Goal: Information Seeking & Learning: Learn about a topic

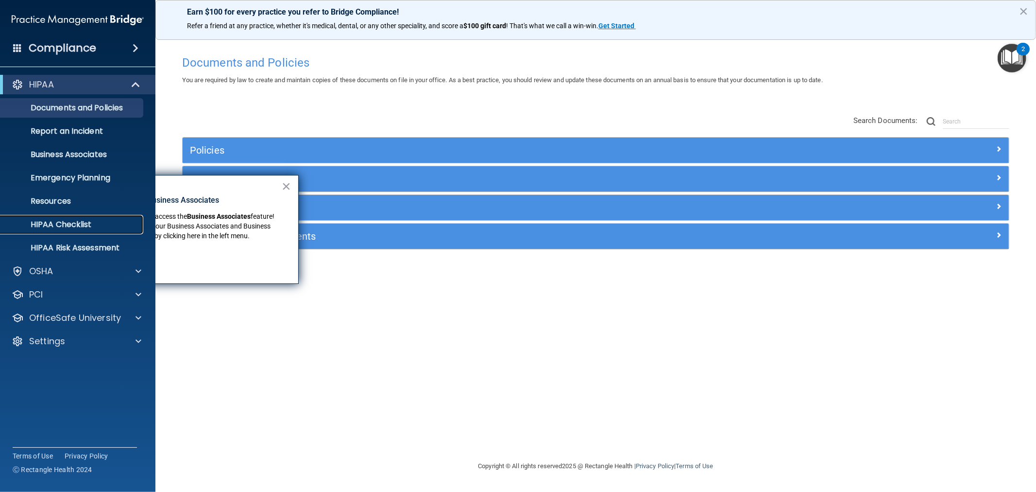
click at [54, 224] on p "HIPAA Checklist" at bounding box center [72, 225] width 133 height 10
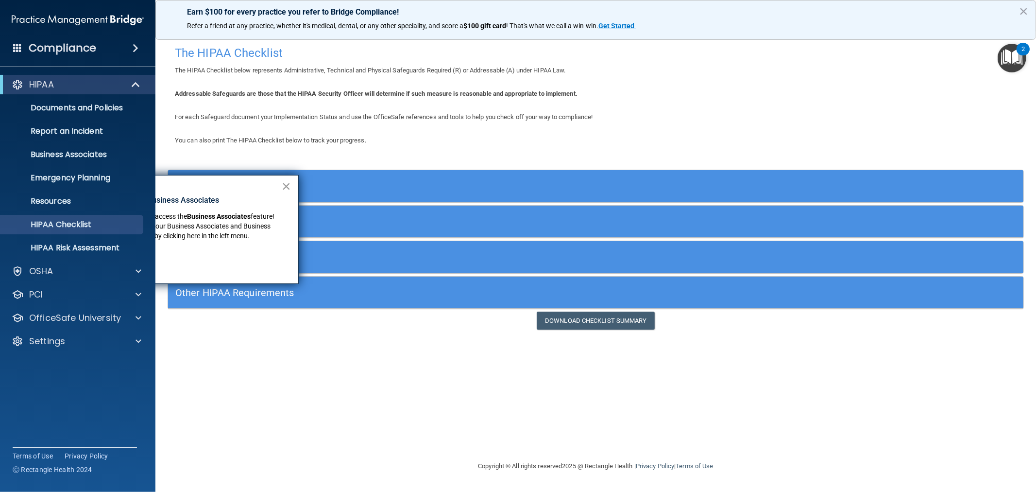
click at [284, 186] on button "×" at bounding box center [286, 186] width 9 height 16
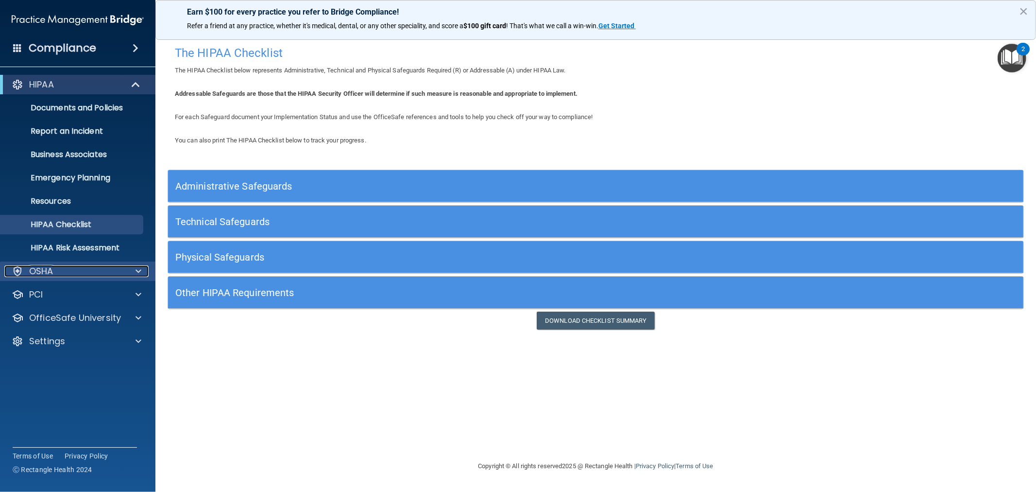
click at [60, 274] on div "OSHA" at bounding box center [64, 271] width 121 height 12
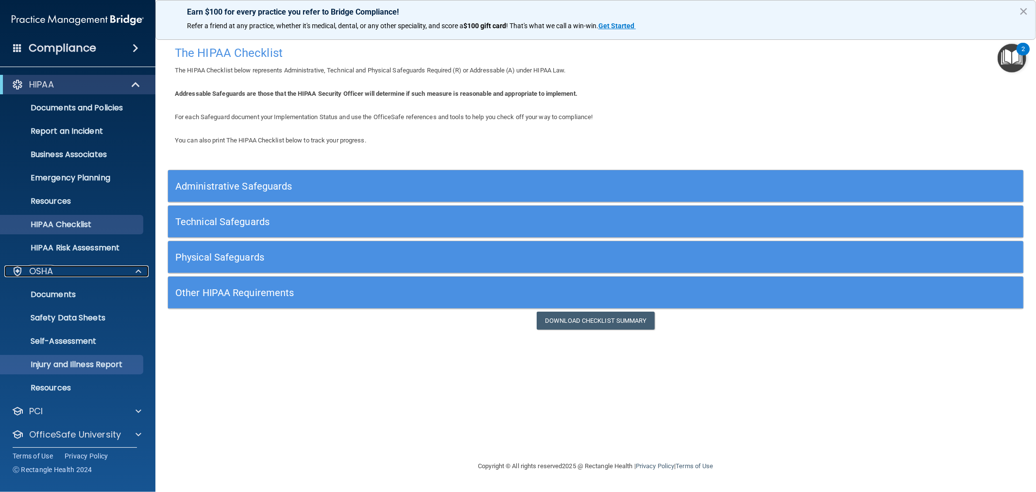
scroll to position [28, 0]
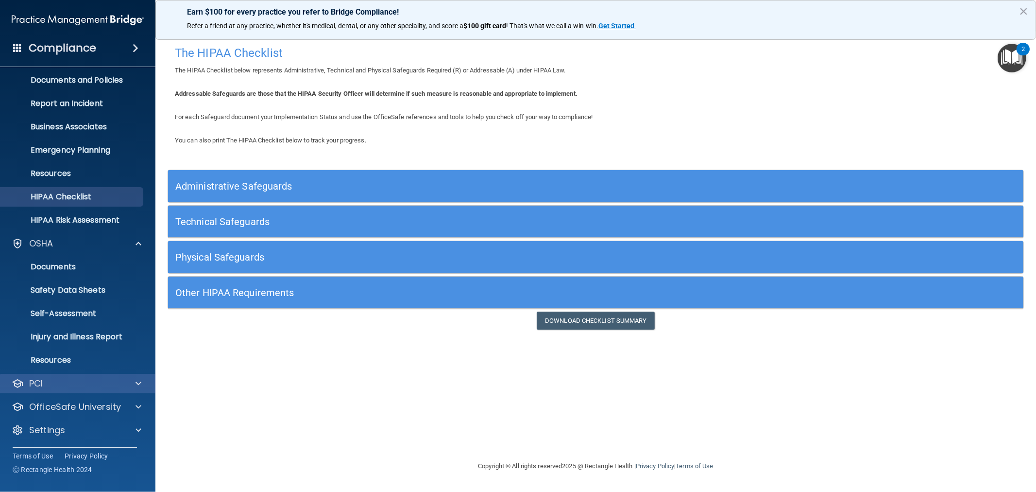
click at [80, 376] on div "PCI" at bounding box center [78, 383] width 156 height 19
click at [133, 380] on div at bounding box center [137, 384] width 24 height 12
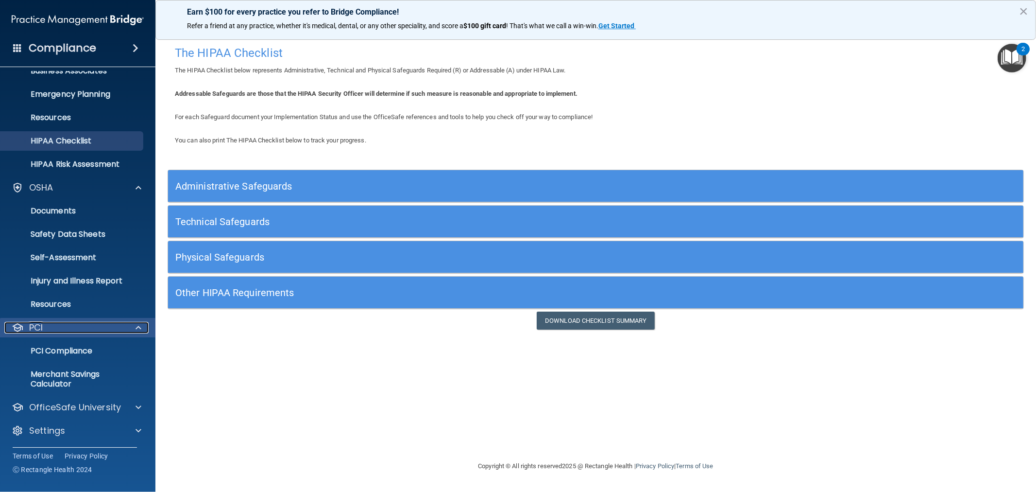
scroll to position [84, 0]
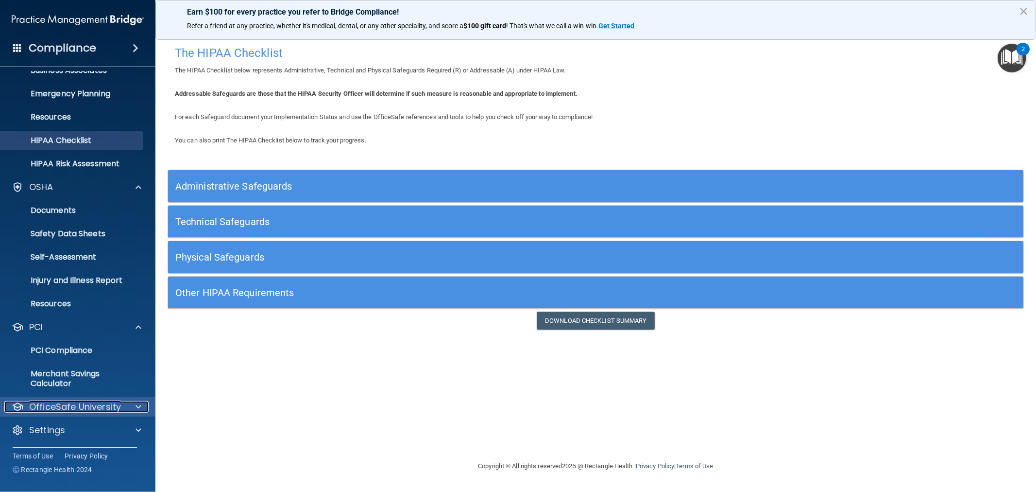
click at [133, 401] on div at bounding box center [137, 407] width 24 height 12
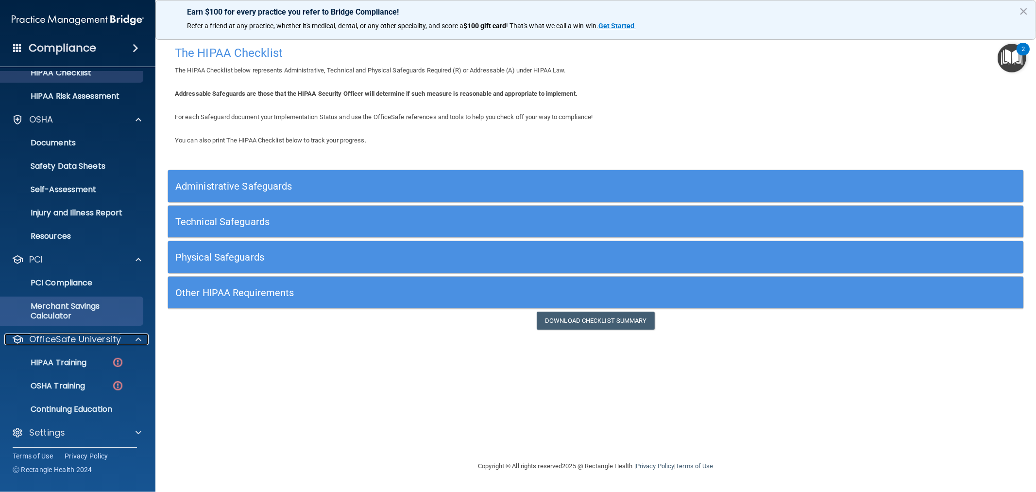
scroll to position [154, 0]
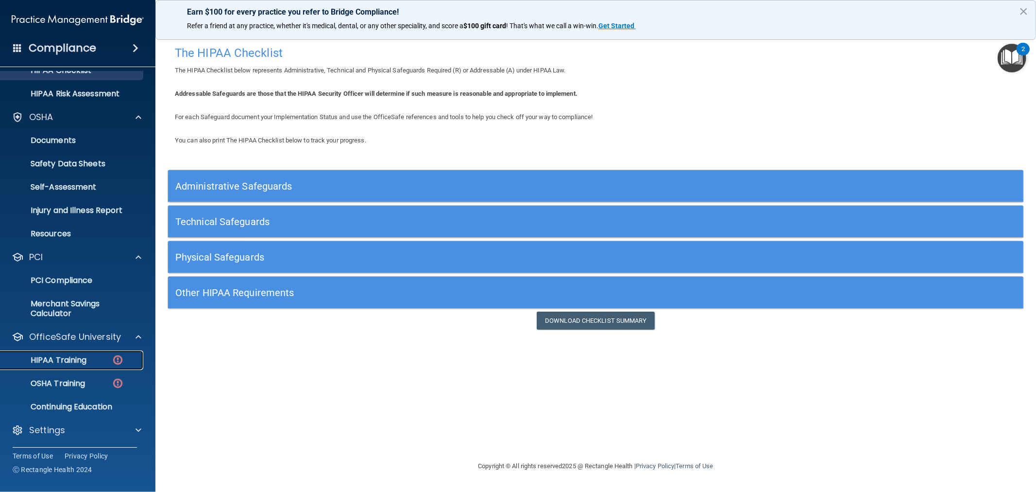
click at [69, 355] on p "HIPAA Training" at bounding box center [46, 360] width 80 height 10
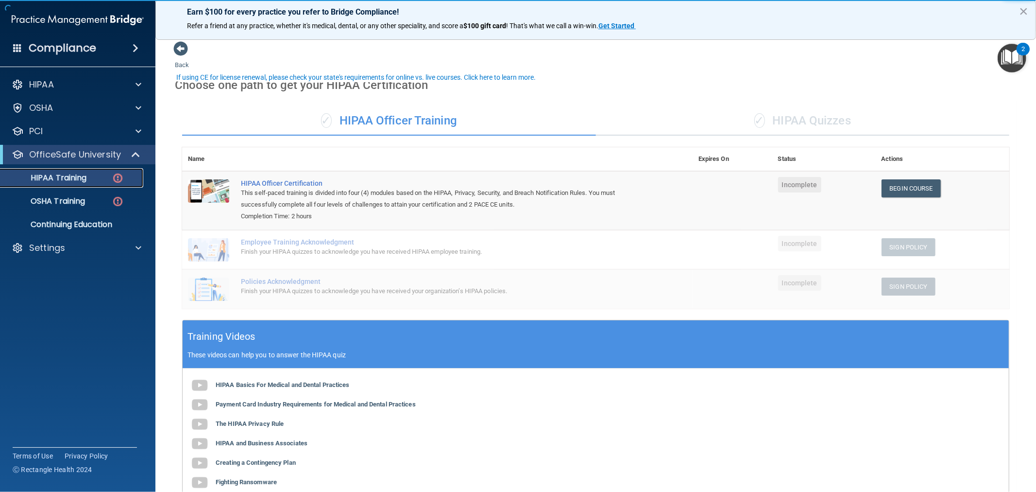
scroll to position [129, 0]
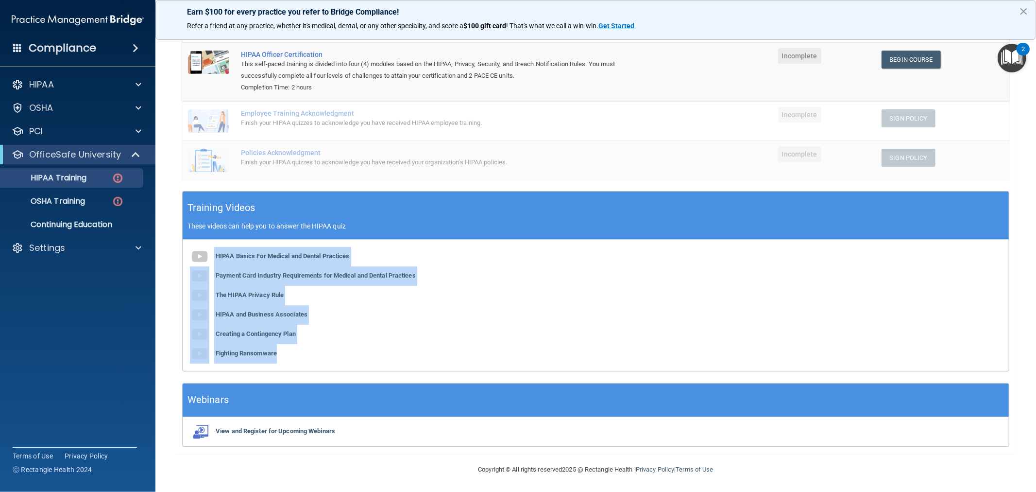
drag, startPoint x: 210, startPoint y: 245, endPoint x: 313, endPoint y: 359, distance: 153.4
click at [313, 359] on div "HIPAA Basics For Medical and Dental Practices Payment Card Industry Requirement…" at bounding box center [596, 305] width 827 height 131
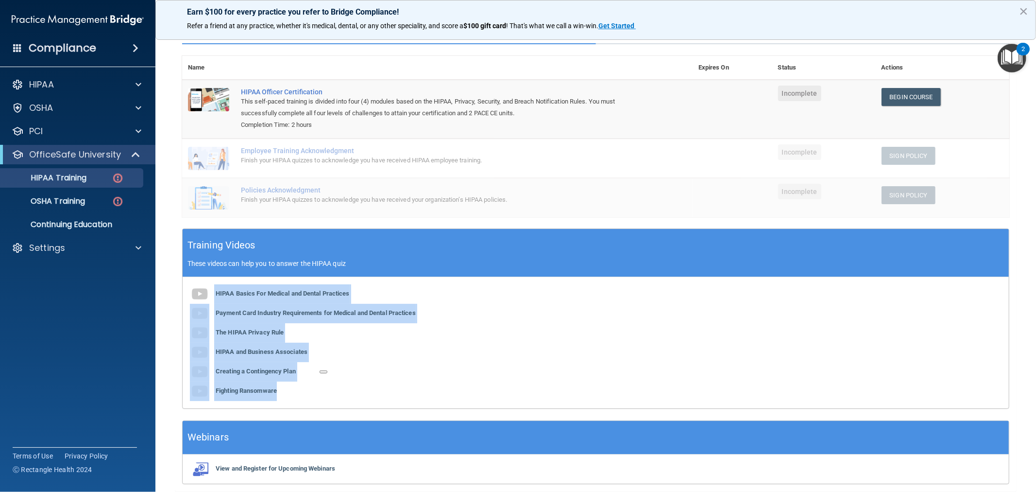
scroll to position [57, 0]
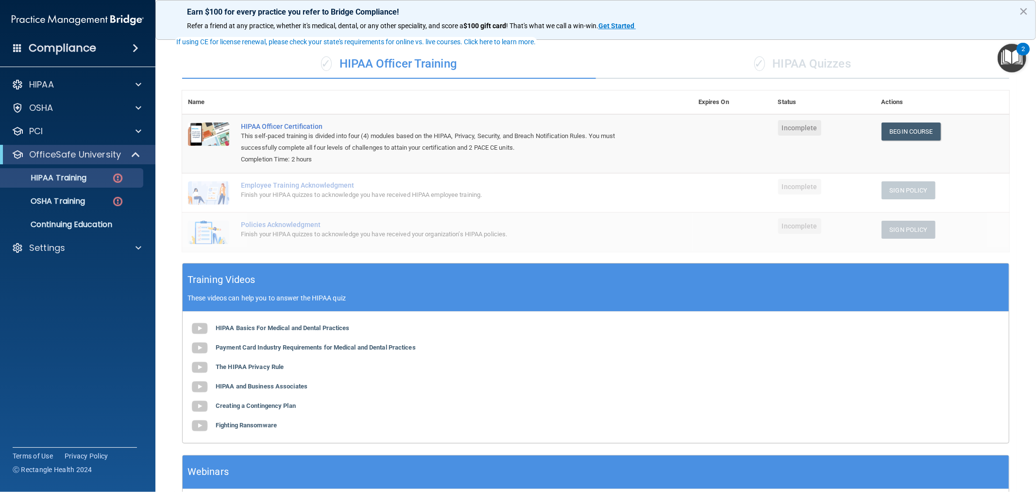
click at [328, 164] on td "HIPAA Officer Certification This self-paced training is divided into four (4) m…" at bounding box center [464, 143] width 458 height 59
click at [54, 192] on link "OSHA Training" at bounding box center [66, 200] width 153 height 19
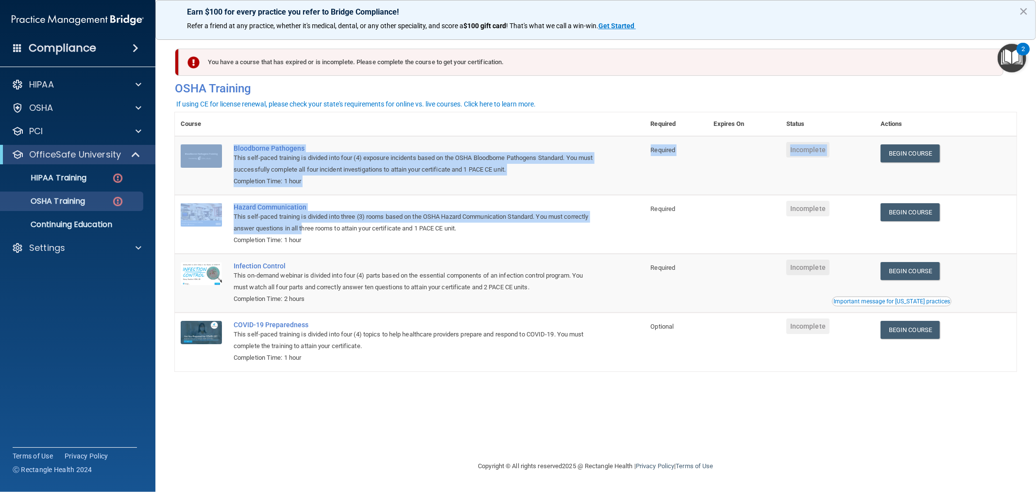
drag, startPoint x: 269, startPoint y: 166, endPoint x: 629, endPoint y: 256, distance: 371.1
click at [305, 227] on tbody "Bloodborne Pathogens This self-paced training is divided into four (4) exposure…" at bounding box center [596, 253] width 842 height 235
